Goal: Navigation & Orientation: Go to known website

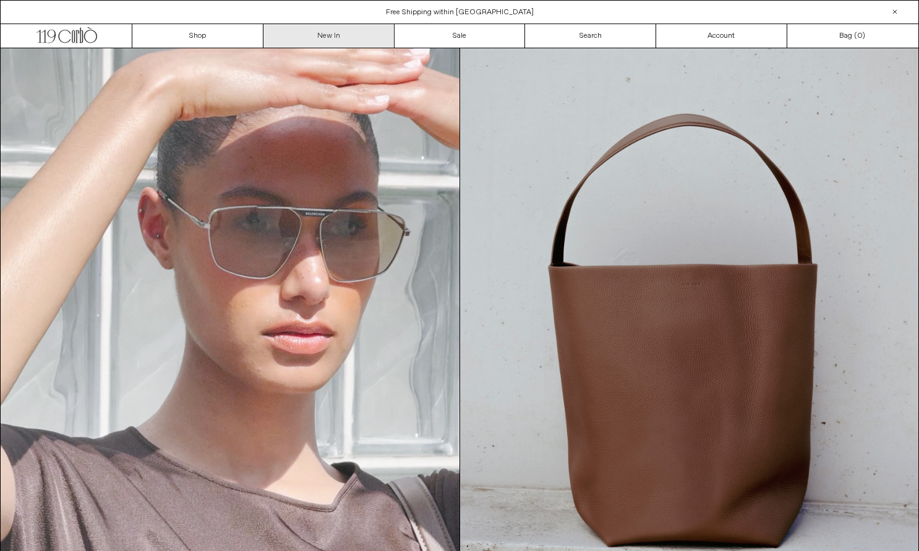
click at [329, 38] on link "New In" at bounding box center [329, 36] width 131 height 24
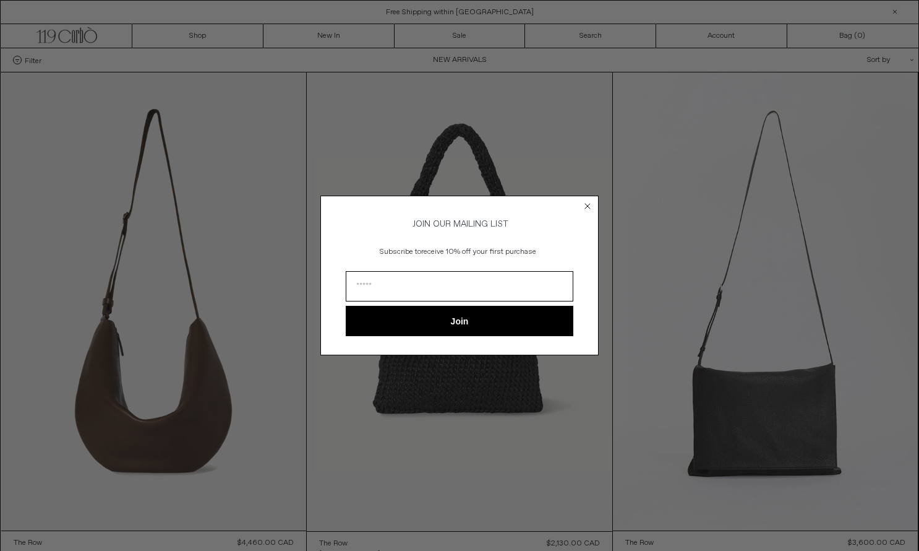
click at [588, 204] on icon "Close dialog" at bounding box center [587, 206] width 5 height 5
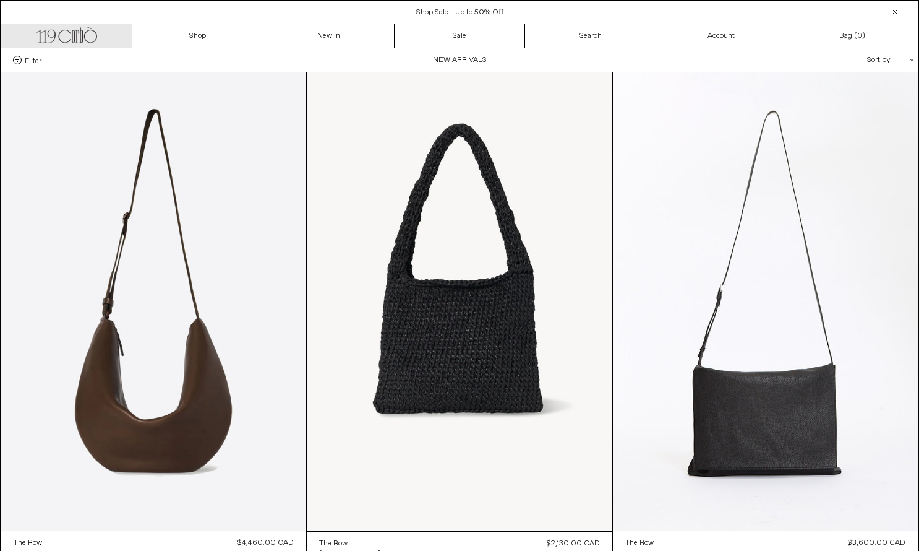
click at [85, 38] on icon at bounding box center [90, 36] width 13 height 13
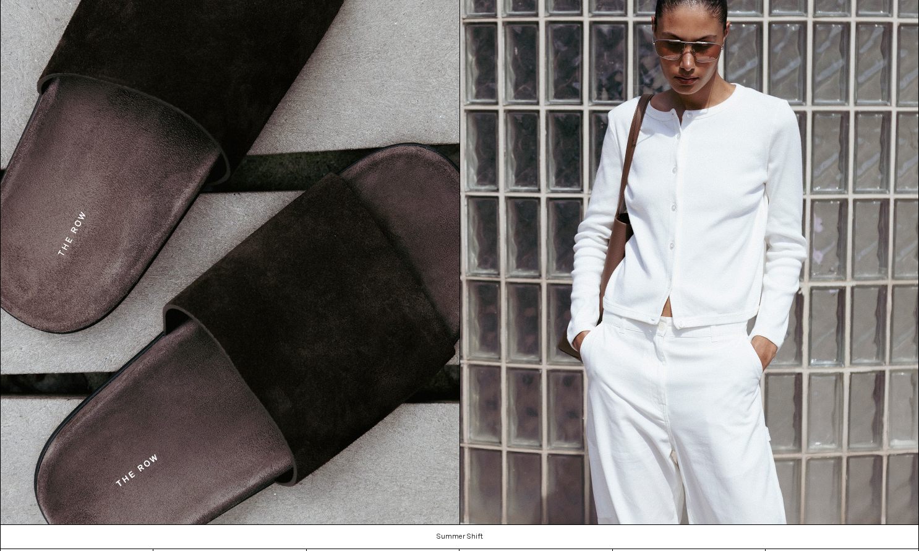
scroll to position [1367, 0]
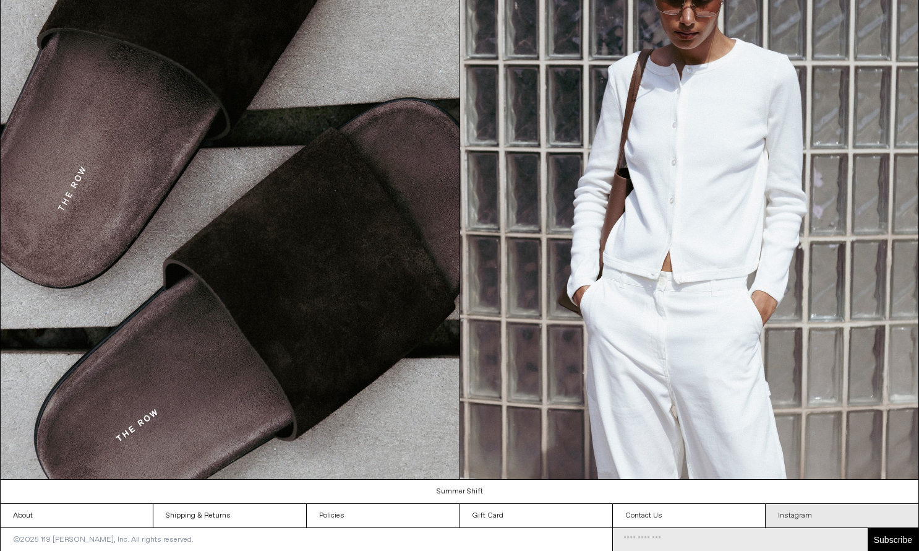
click at [800, 510] on link "Instagram" at bounding box center [842, 516] width 153 height 24
